Goal: Task Accomplishment & Management: Complete application form

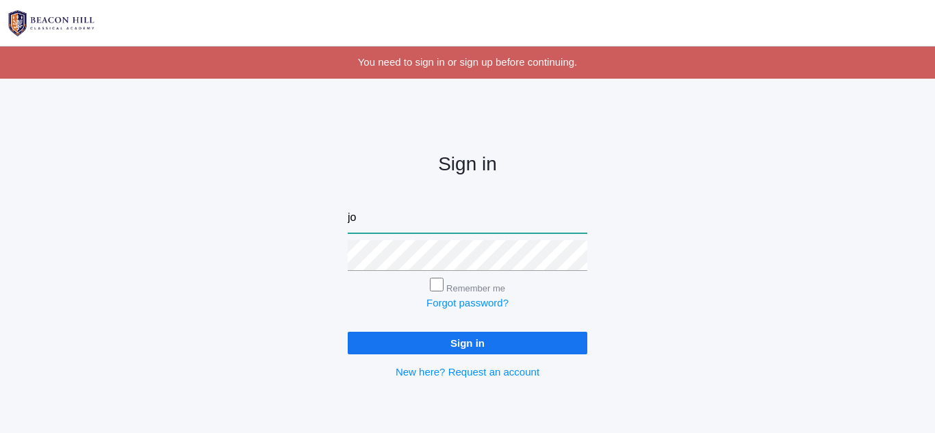
type input "j"
type input "[EMAIL_ADDRESS][DOMAIN_NAME]"
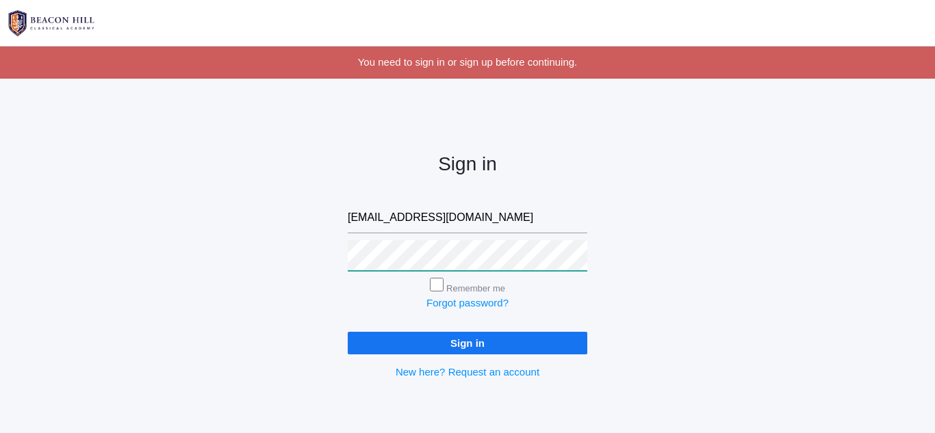
click at [348, 332] on input "Sign in" at bounding box center [468, 343] width 240 height 23
